Goal: Task Accomplishment & Management: Complete application form

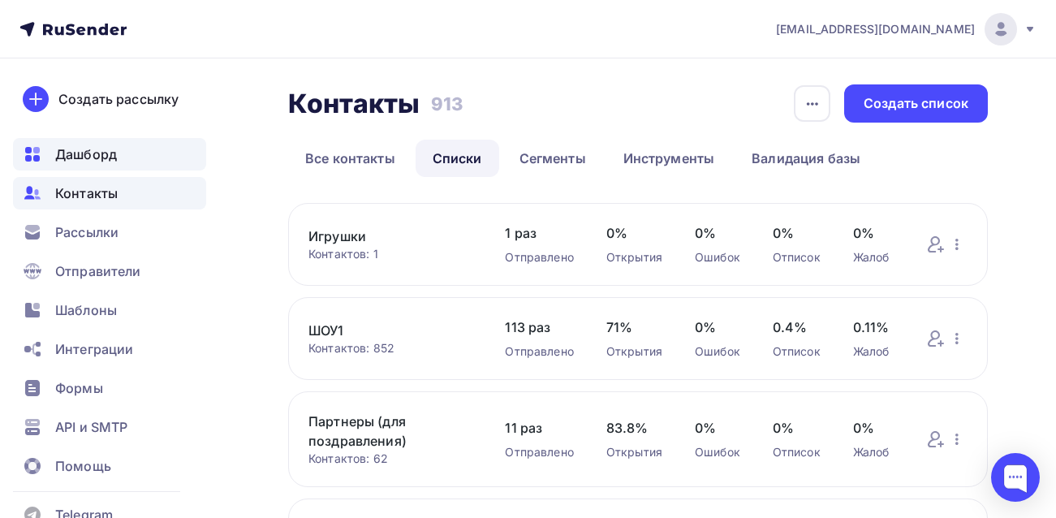
click at [87, 160] on span "Дашборд" at bounding box center [86, 153] width 62 height 19
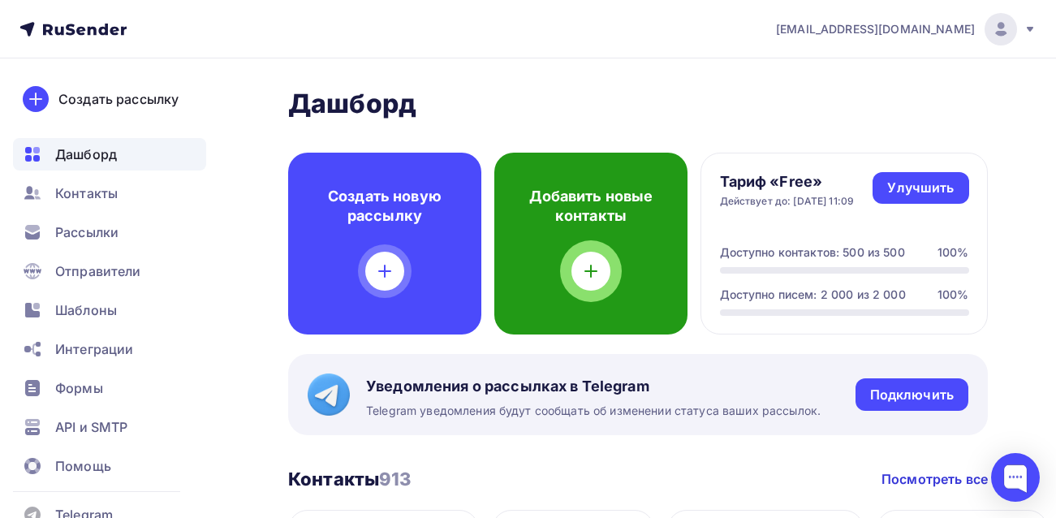
click at [585, 280] on icon at bounding box center [590, 270] width 19 height 19
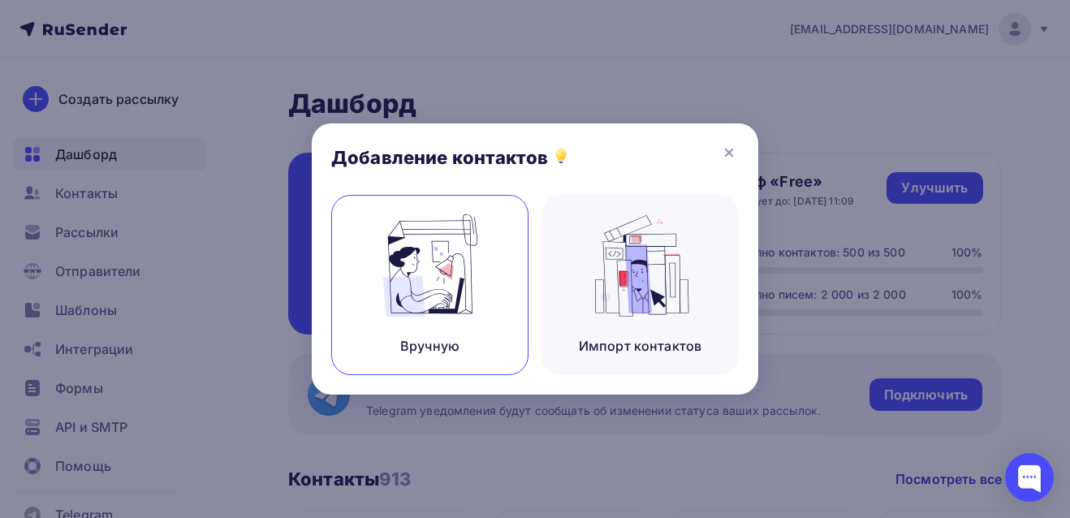
click at [420, 346] on div "Вручную" at bounding box center [429, 345] width 59 height 19
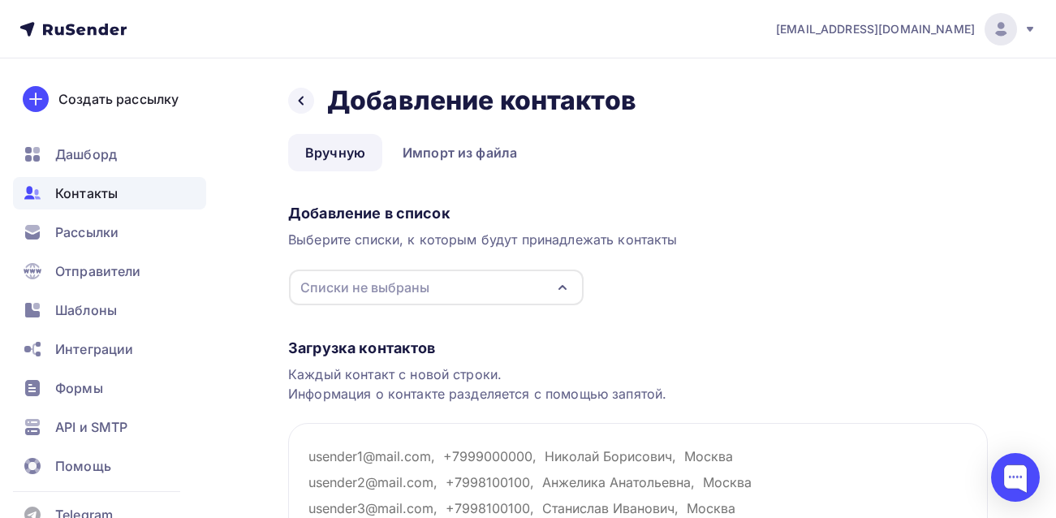
click at [416, 288] on div "Списки не выбраны" at bounding box center [364, 287] width 129 height 19
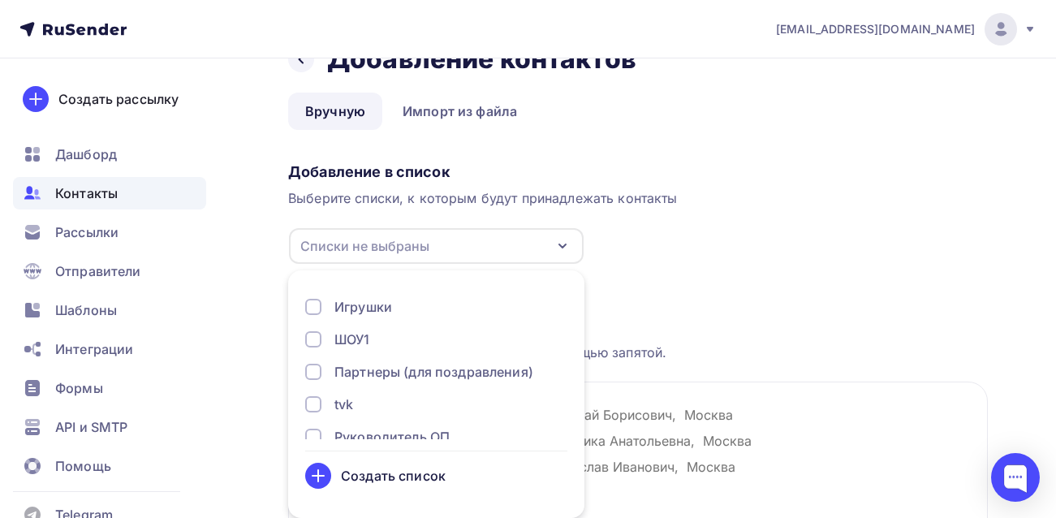
click at [312, 338] on div at bounding box center [313, 339] width 16 height 16
click at [268, 355] on div "Назад Добавление контактов Добавление контактов Вручную Импорт из файла Вручную…" at bounding box center [528, 345] width 1056 height 656
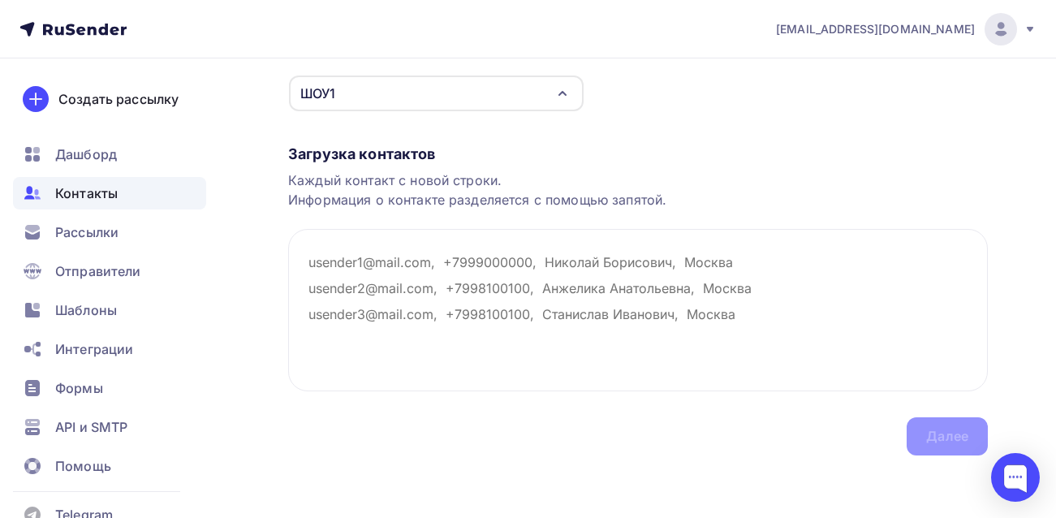
scroll to position [196, 0]
click at [329, 254] on textarea at bounding box center [638, 307] width 700 height 162
paste textarea "[EMAIL_ADDRESS][DOMAIN_NAME]"
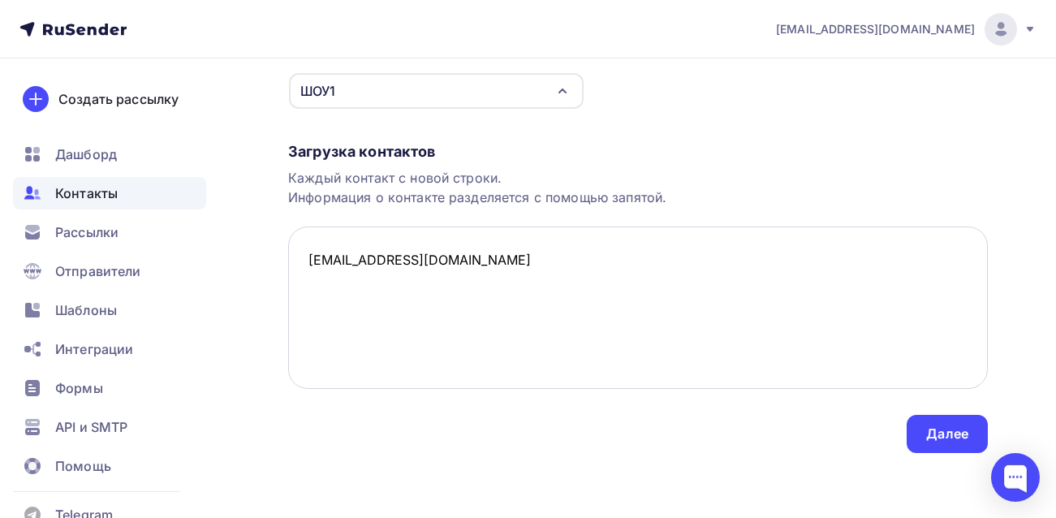
paste textarea "[EMAIL_ADDRESS][DOMAIN_NAME]"
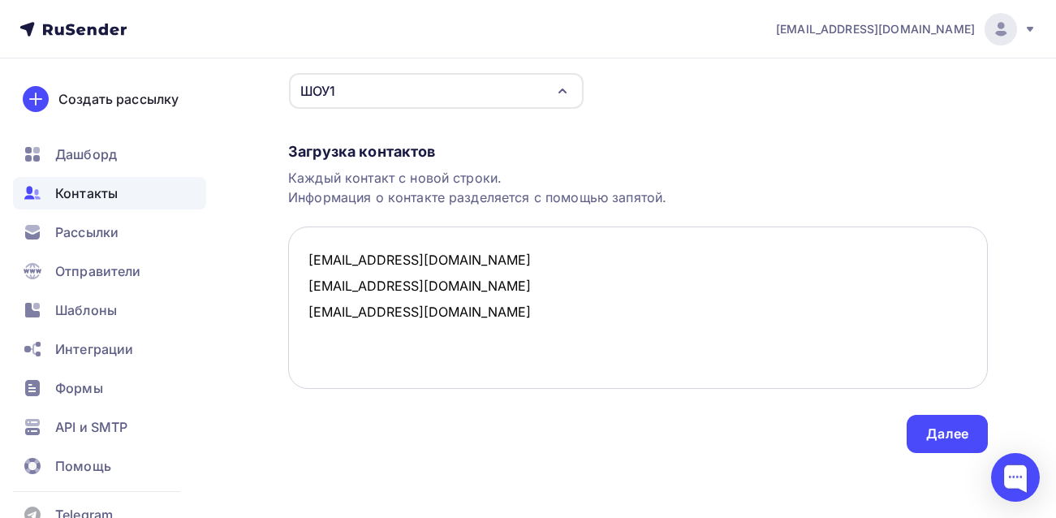
paste textarea "[EMAIL_ADDRESS][DOMAIN_NAME]"
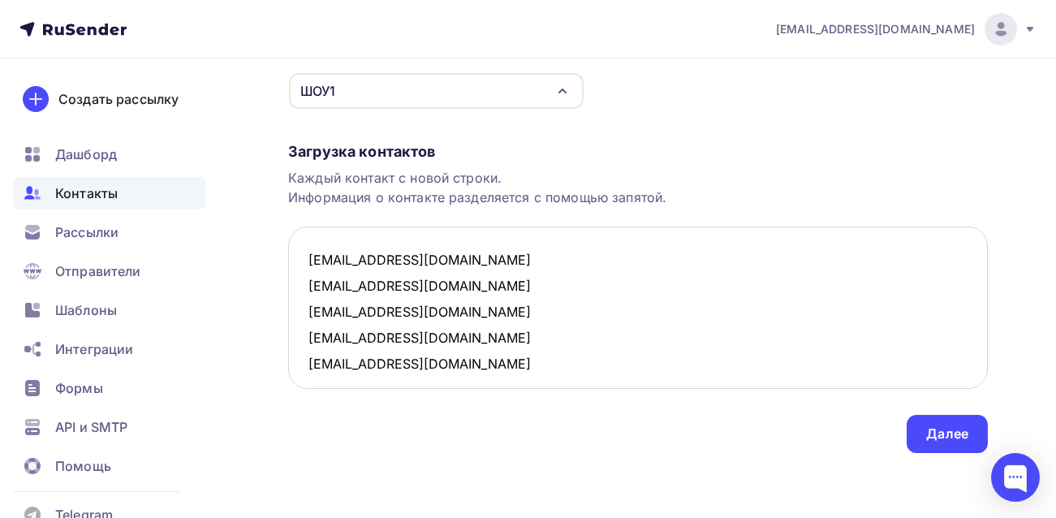
scroll to position [10, 0]
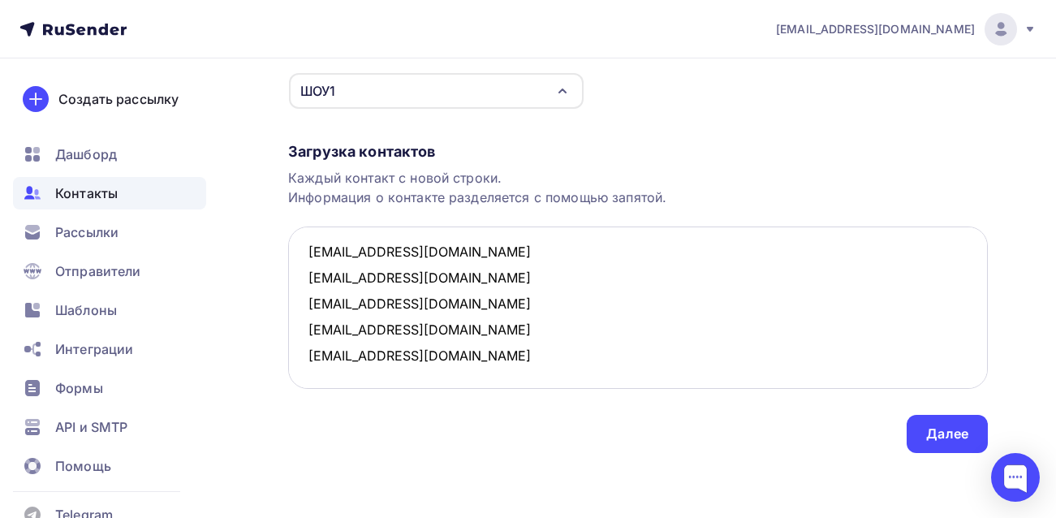
paste textarea "[EMAIL_ADDRESS][DOMAIN_NAME]"
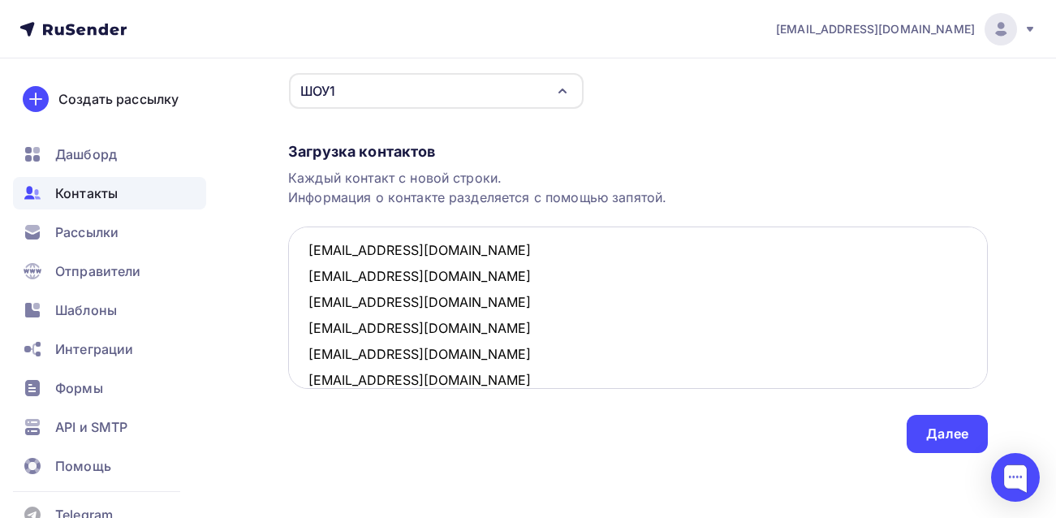
scroll to position [36, 0]
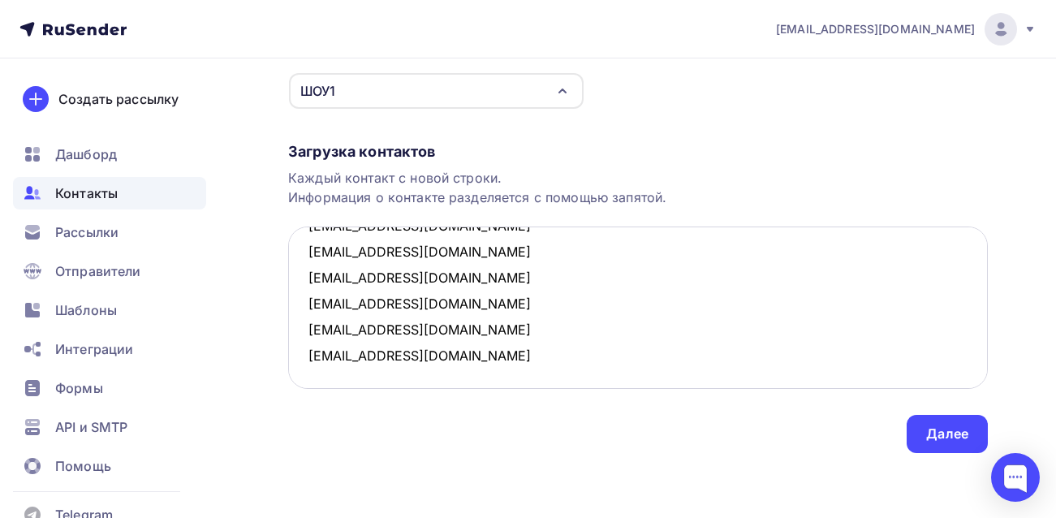
paste textarea "[EMAIL_ADDRESS][DOMAIN_NAME]"
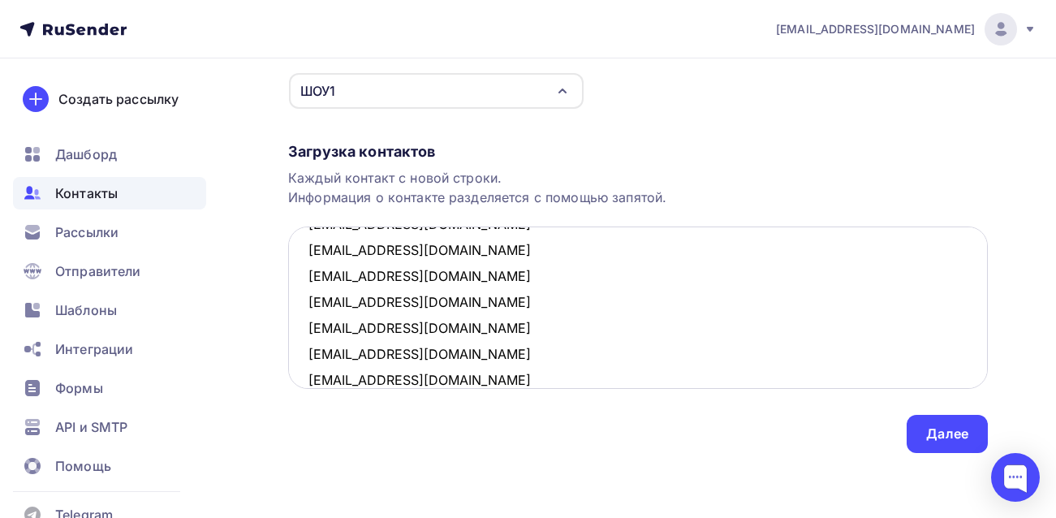
scroll to position [62, 0]
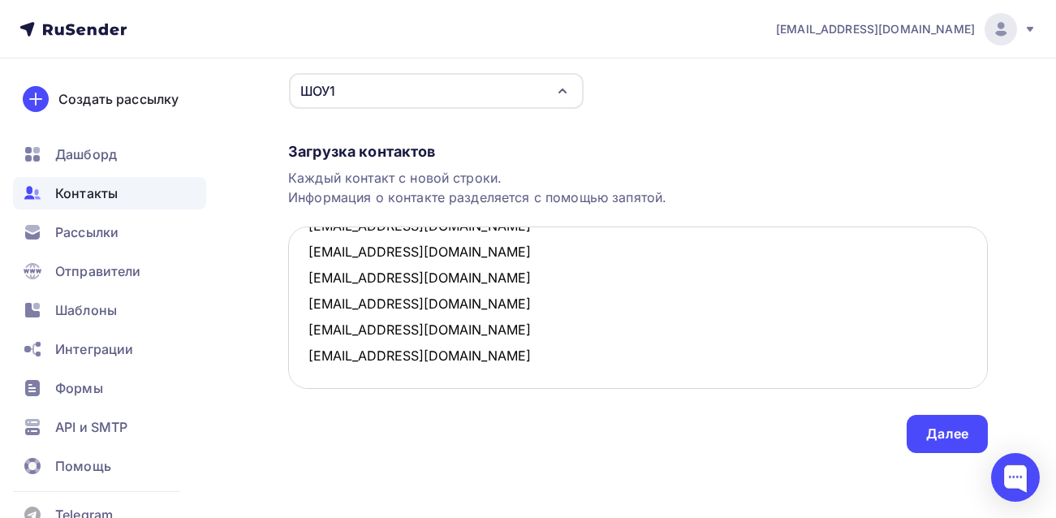
paste textarea "[EMAIL_ADDRESS][DOMAIN_NAME]"
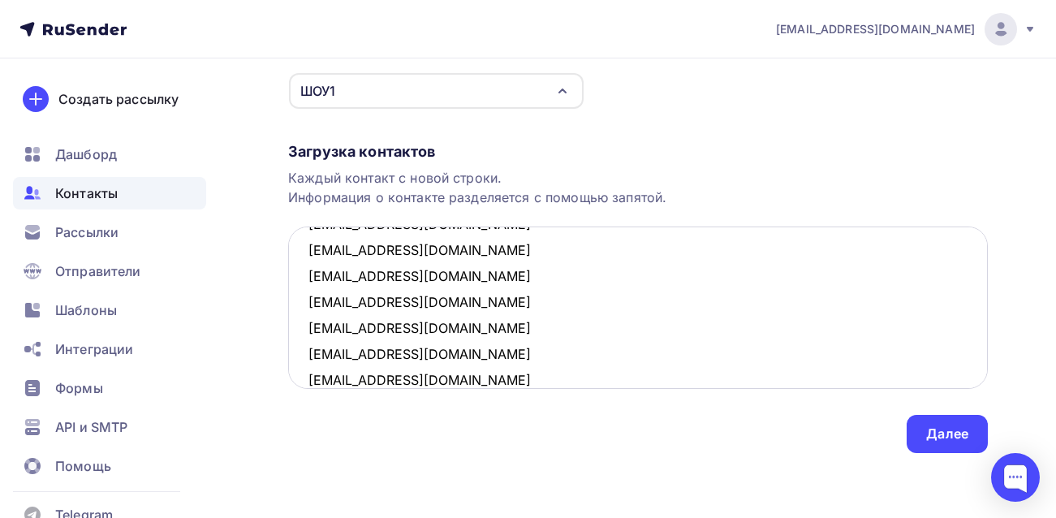
scroll to position [88, 0]
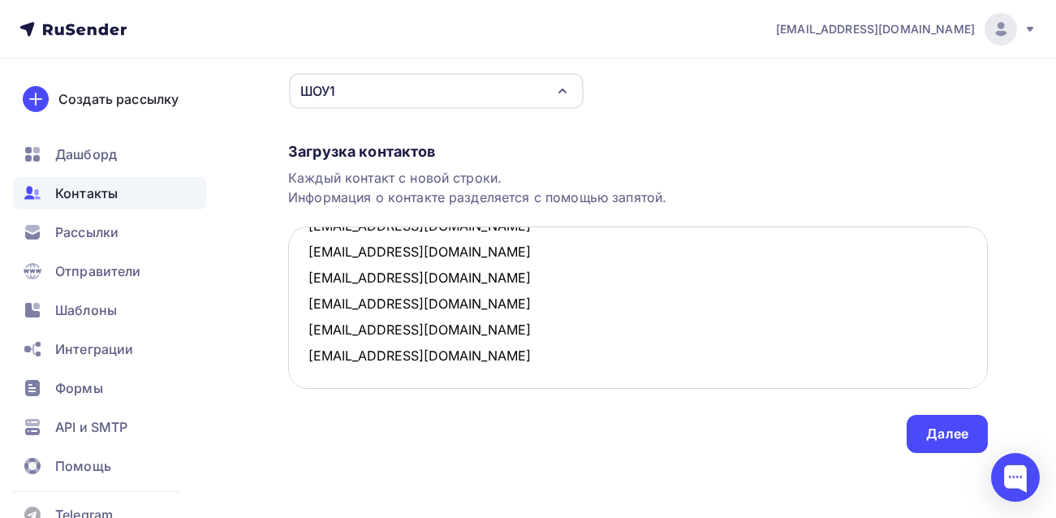
paste textarea "[EMAIL_ADDRESS][DOMAIN_NAME]"
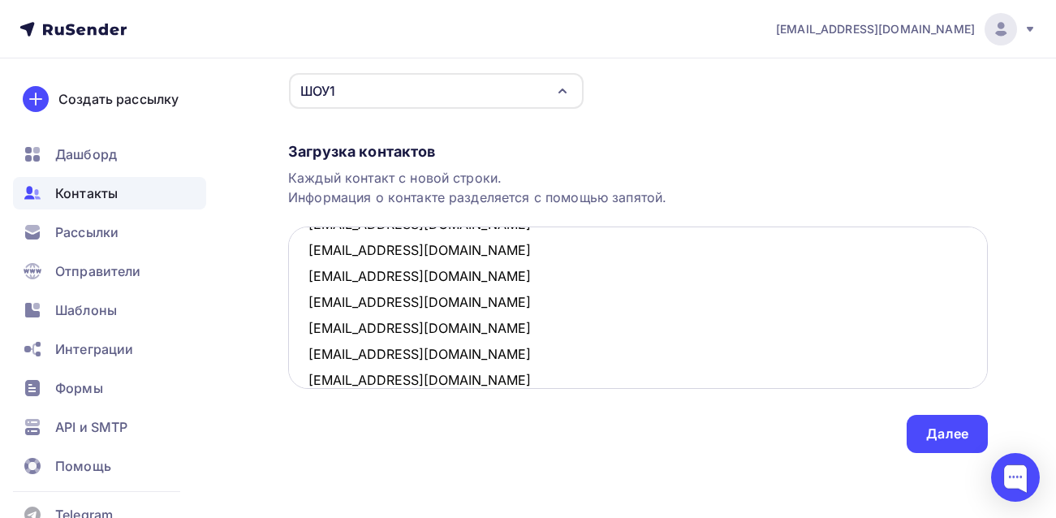
scroll to position [114, 0]
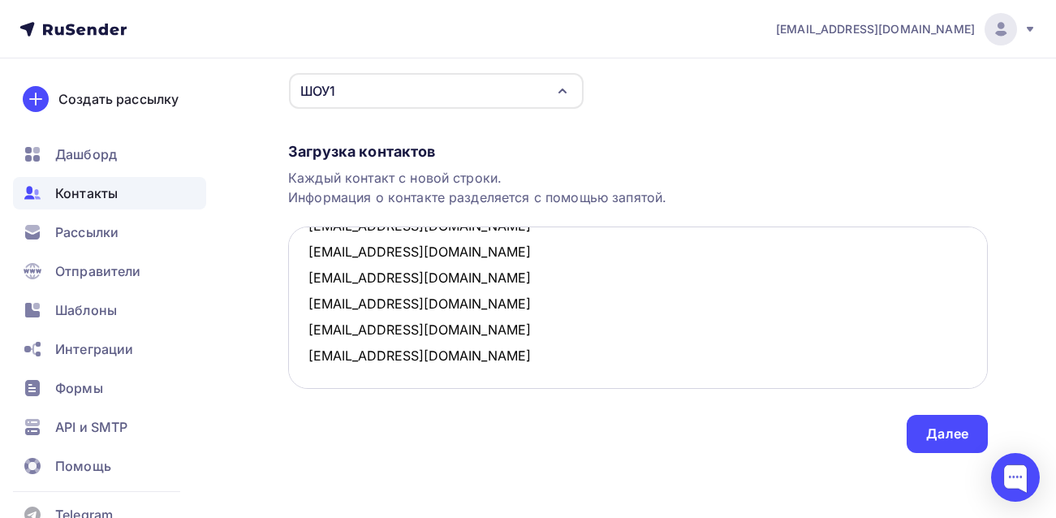
paste textarea "[EMAIL_ADDRESS][DOMAIN_NAME]"
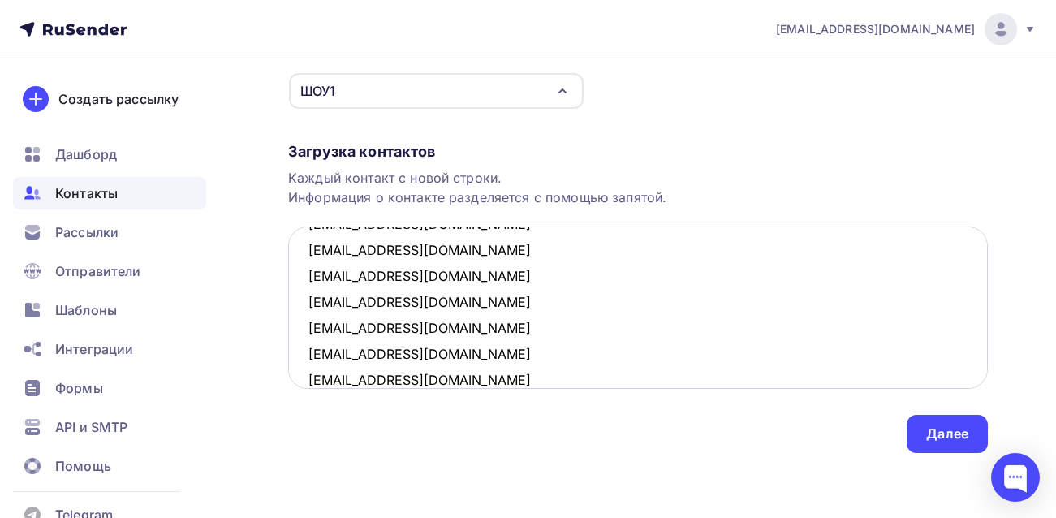
scroll to position [140, 0]
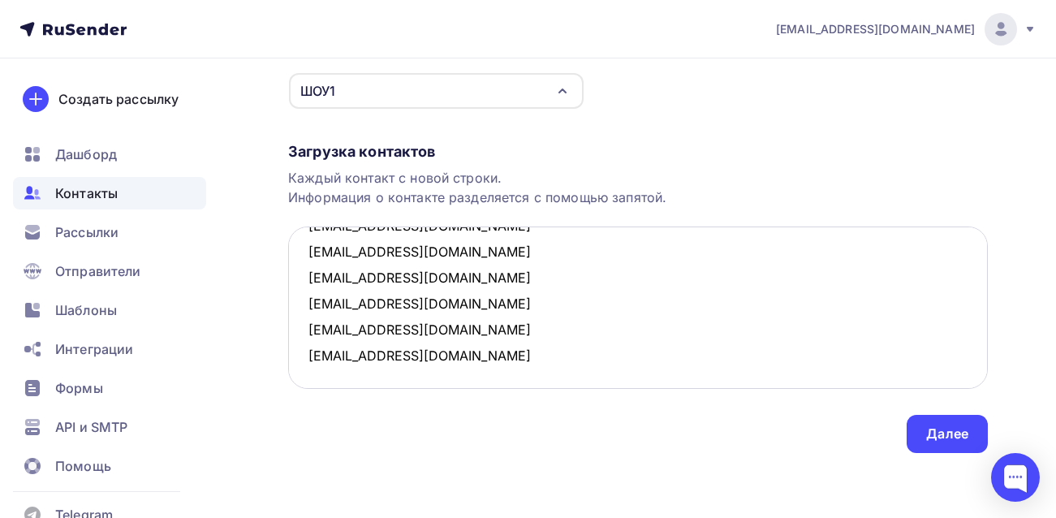
paste textarea "[EMAIL_ADDRESS][DOMAIN_NAME]"
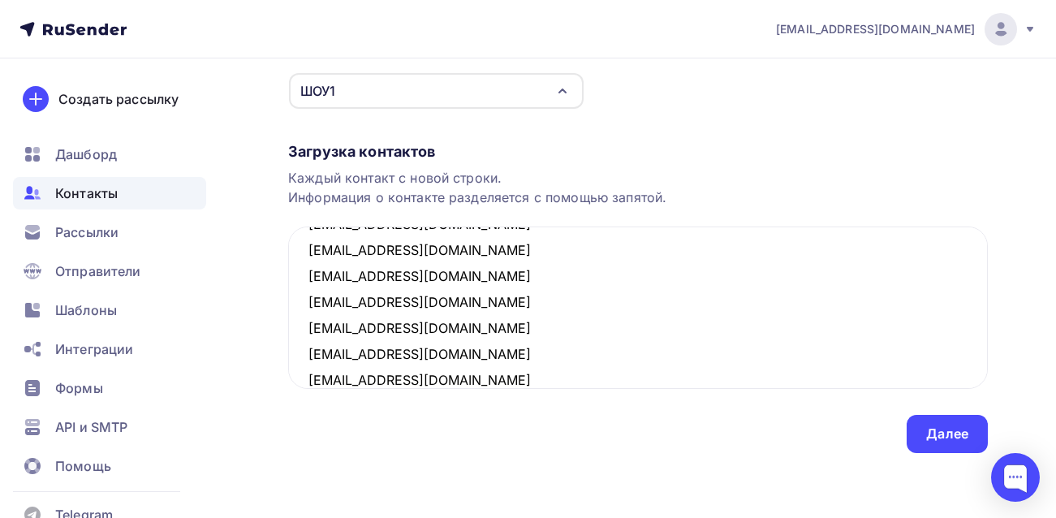
click at [240, 403] on div "Назад Добавление контактов Добавление контактов Вручную Импорт из файла Вручную…" at bounding box center [528, 190] width 1056 height 656
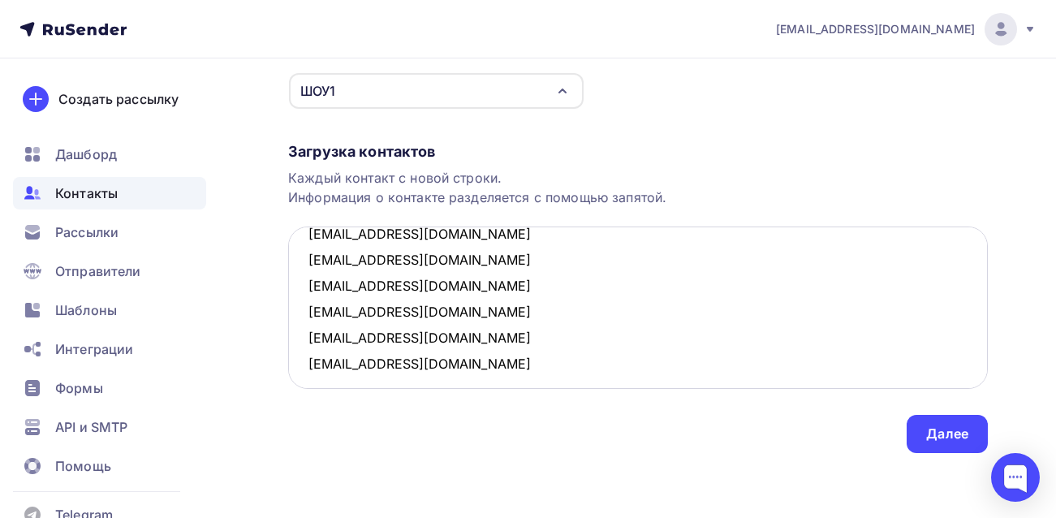
scroll to position [164, 0]
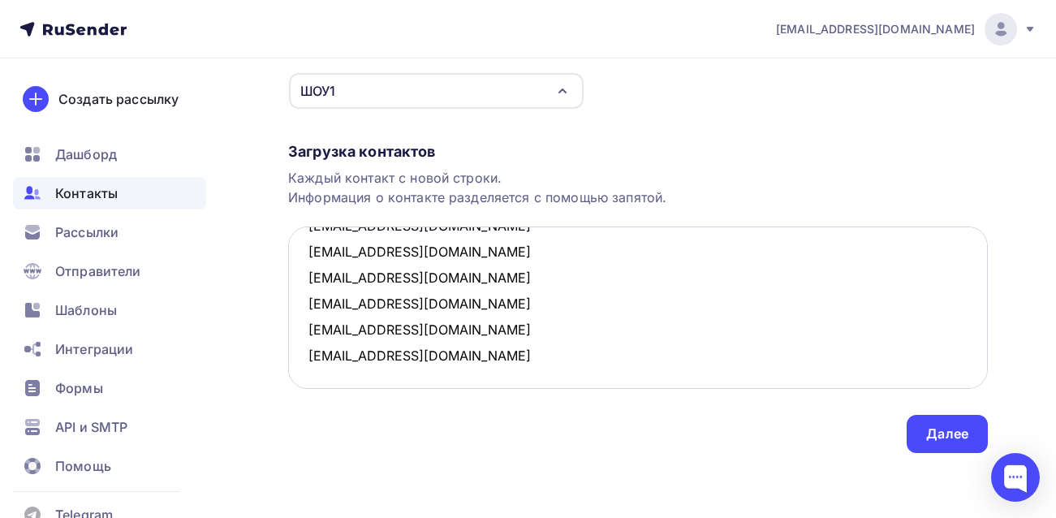
click at [424, 360] on textarea "[EMAIL_ADDRESS][DOMAIN_NAME] [EMAIL_ADDRESS][DOMAIN_NAME] [EMAIL_ADDRESS][DOMAI…" at bounding box center [638, 307] width 700 height 162
paste textarea "[EMAIL_ADDRESS][DOMAIN_NAME]"
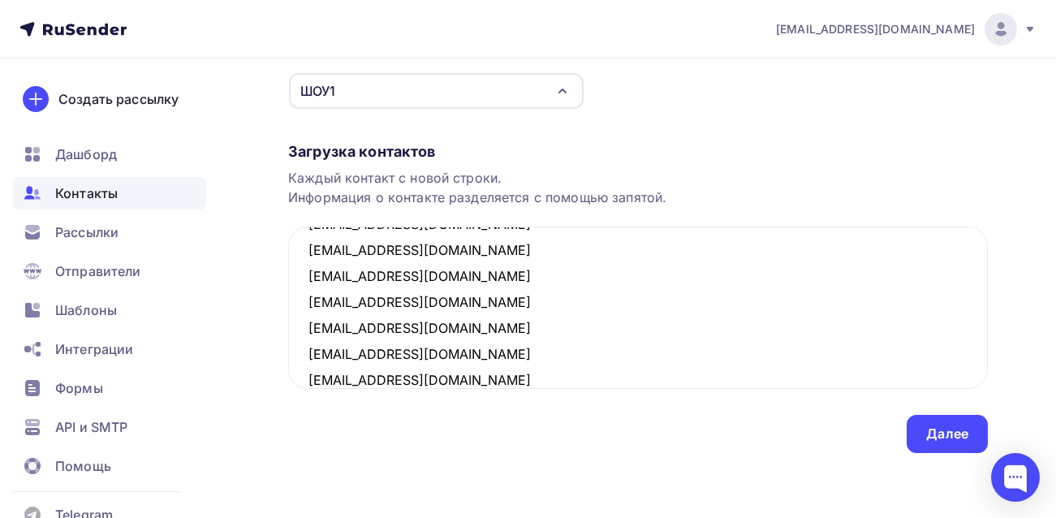
type textarea "[EMAIL_ADDRESS][DOMAIN_NAME] [EMAIL_ADDRESS][DOMAIN_NAME] [EMAIL_ADDRESS][DOMAI…"
